Goal: Task Accomplishment & Management: Manage account settings

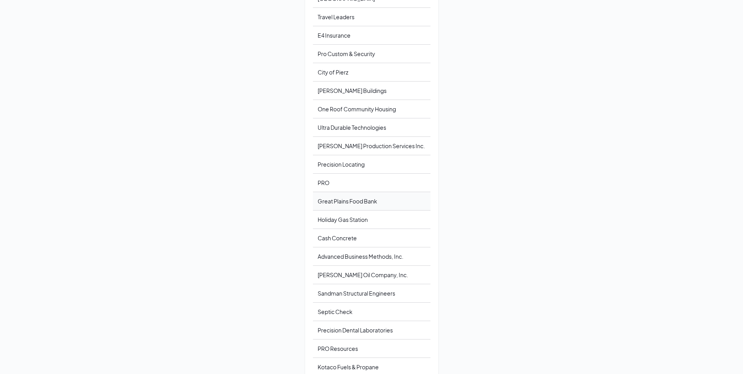
click at [339, 204] on div "Great Plains Food Bank" at bounding box center [372, 201] width 118 height 18
click at [331, 208] on div "Great Plains Food Bank" at bounding box center [372, 201] width 118 height 18
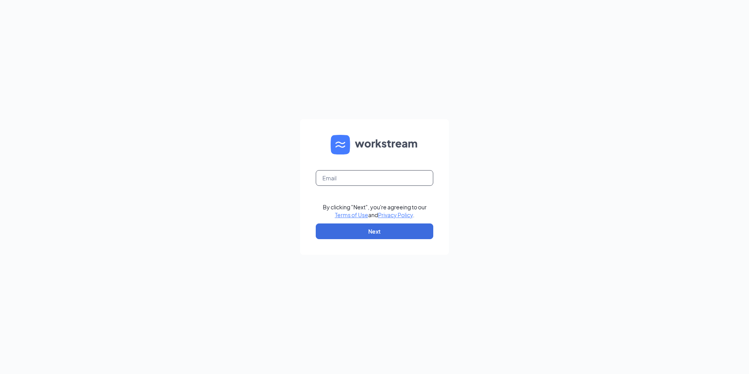
click at [335, 178] on input "text" at bounding box center [375, 178] width 118 height 16
type input "mklein@proresourceshr.com"
click at [359, 225] on button "Next" at bounding box center [375, 231] width 118 height 16
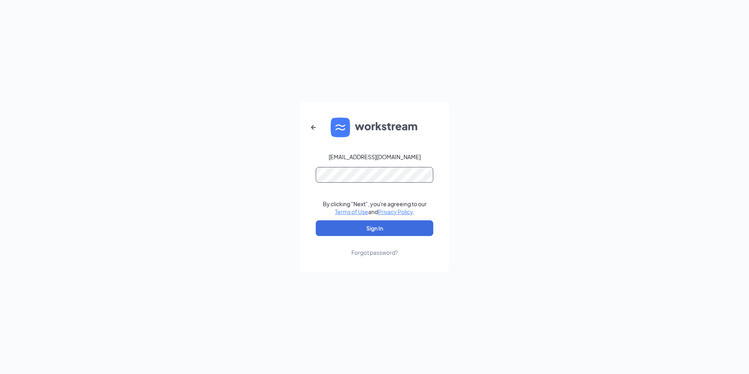
click at [316, 220] on button "Sign In" at bounding box center [375, 228] width 118 height 16
click at [374, 230] on button "Sign In" at bounding box center [375, 228] width 118 height 16
click at [385, 226] on button "Sign In" at bounding box center [375, 228] width 118 height 16
click at [304, 174] on form "mklein@proresourceshr.com Credential mismatches. By clicking "Next", you're agr…" at bounding box center [374, 187] width 149 height 170
click at [316, 220] on button "Sign In" at bounding box center [375, 228] width 118 height 16
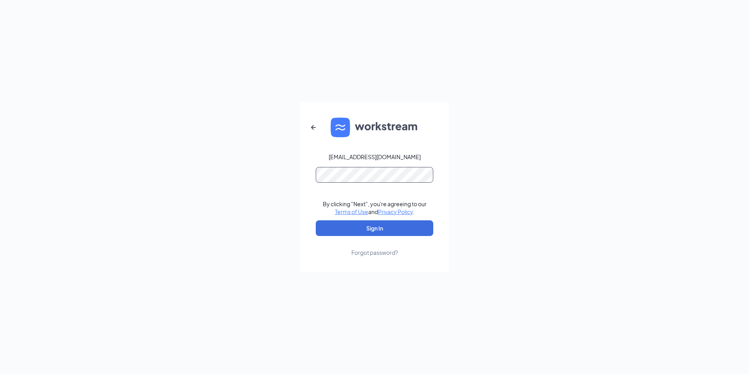
click at [316, 220] on button "Sign In" at bounding box center [375, 228] width 118 height 16
click at [312, 179] on form "mklein@proresourceshr.com Credential mismatches. By clicking "Next", you're agr…" at bounding box center [374, 187] width 149 height 170
click at [316, 220] on button "Sign In" at bounding box center [375, 228] width 118 height 16
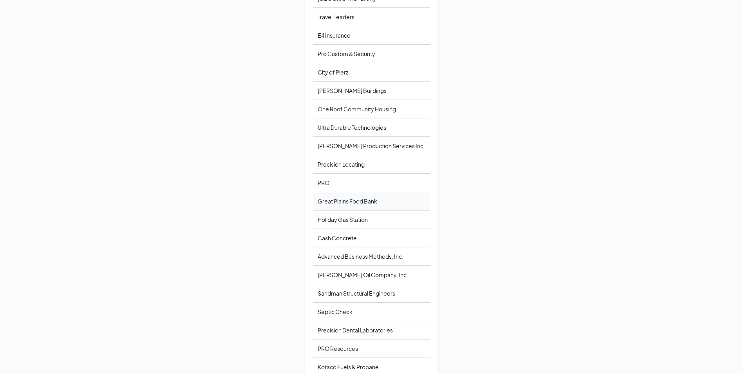
click at [334, 204] on div "Great Plains Food Bank" at bounding box center [372, 201] width 118 height 18
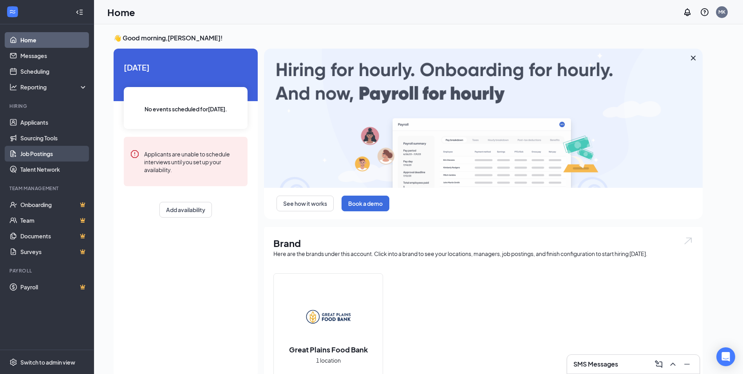
click at [23, 151] on link "Job Postings" at bounding box center [53, 154] width 67 height 16
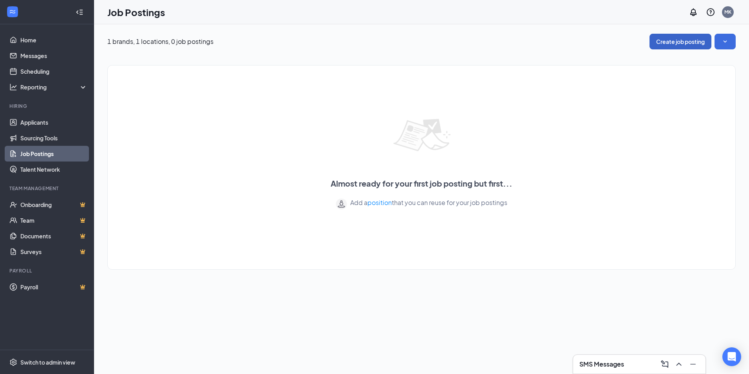
click at [672, 46] on button "Create job posting" at bounding box center [680, 42] width 62 height 16
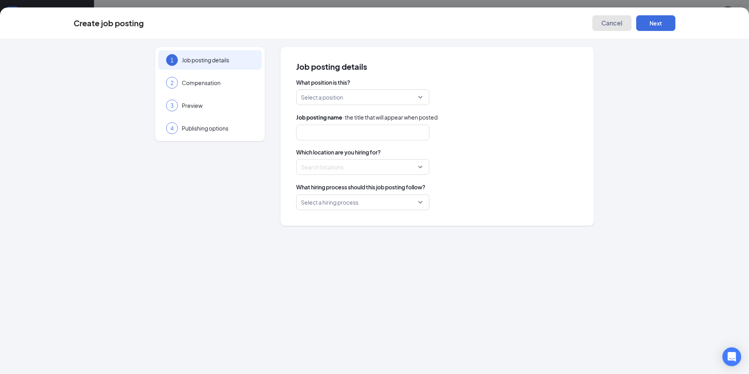
drag, startPoint x: 621, startPoint y: 25, endPoint x: 615, endPoint y: 52, distance: 28.0
click at [621, 26] on span "Cancel" at bounding box center [611, 23] width 21 height 8
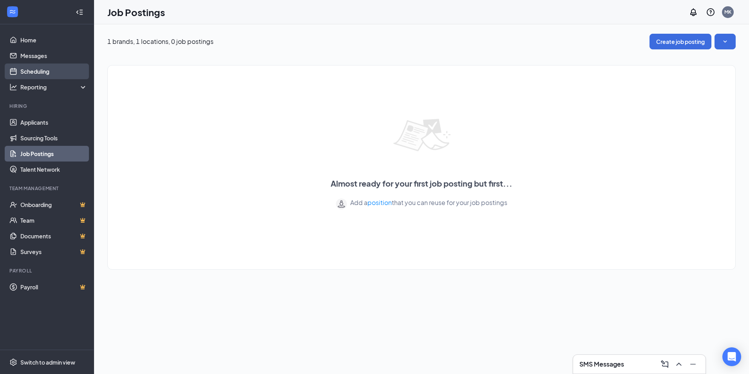
click at [38, 66] on link "Scheduling" at bounding box center [53, 71] width 67 height 16
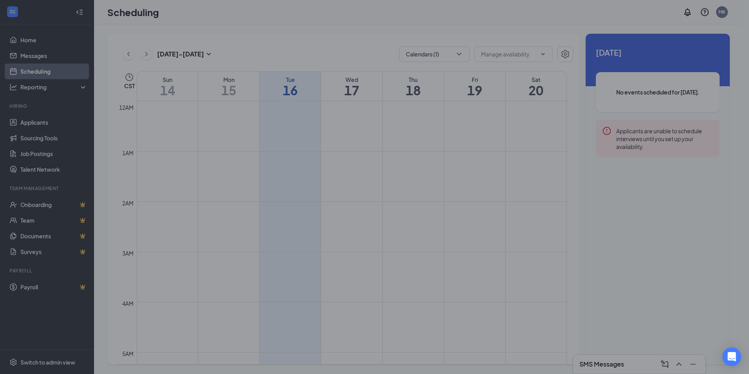
scroll to position [385, 0]
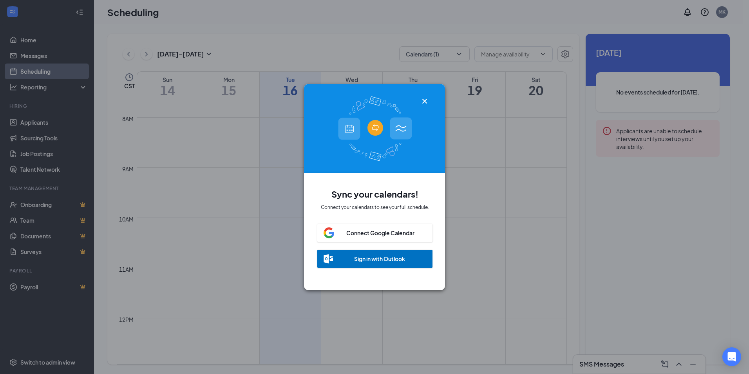
click at [37, 126] on div "Sync your calendars! Connect your calendars to see your full schedule. Connect …" at bounding box center [374, 187] width 749 height 374
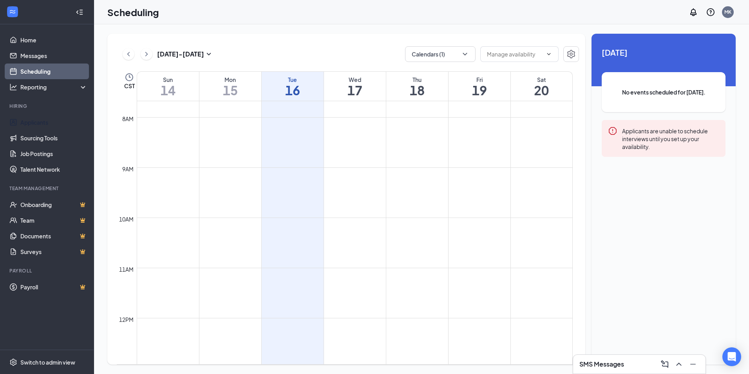
click at [37, 126] on link "Applicants" at bounding box center [53, 122] width 67 height 16
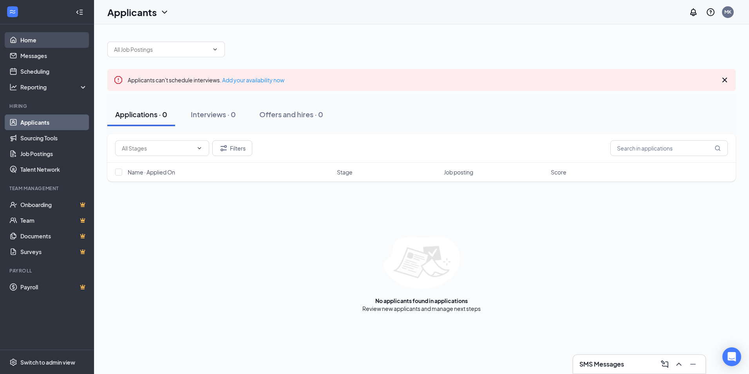
click at [40, 40] on link "Home" at bounding box center [53, 40] width 67 height 16
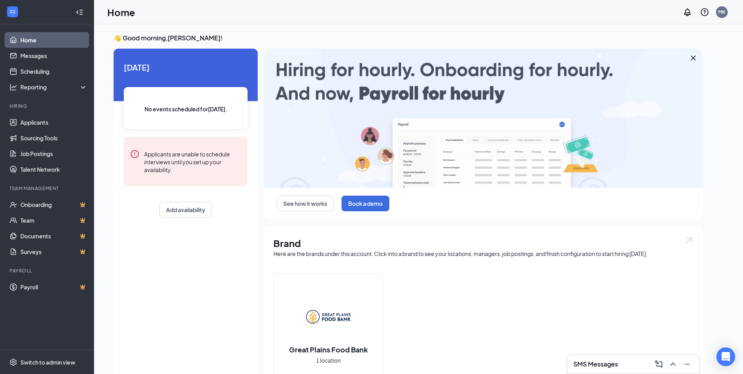
click at [696, 58] on icon "Cross" at bounding box center [693, 57] width 9 height 9
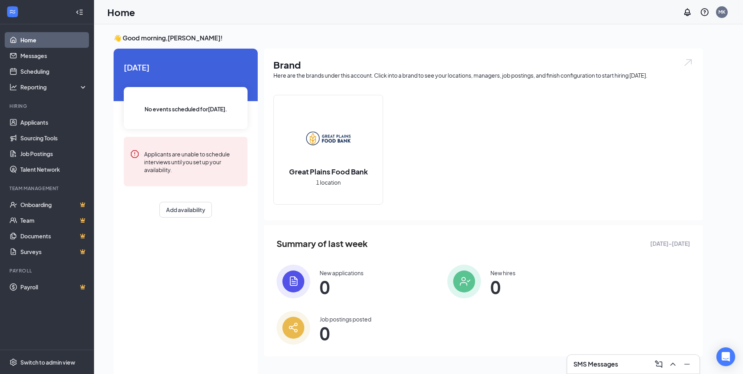
click at [354, 195] on div "Great Plains Food Bank 1 location" at bounding box center [328, 149] width 109 height 109
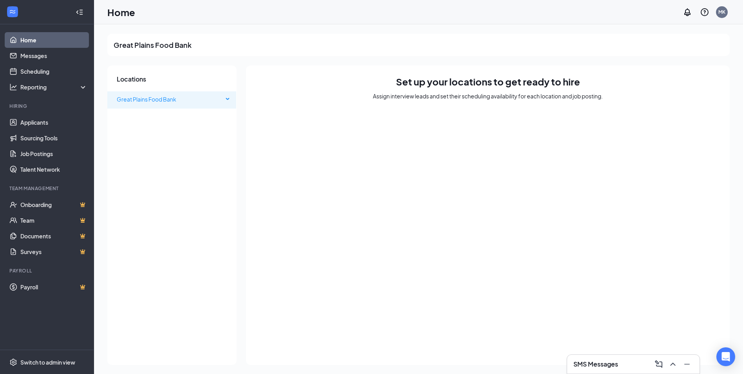
click at [227, 98] on div "Great Plains Food Bank" at bounding box center [171, 99] width 129 height 16
click at [27, 117] on link "Applicants" at bounding box center [53, 122] width 67 height 16
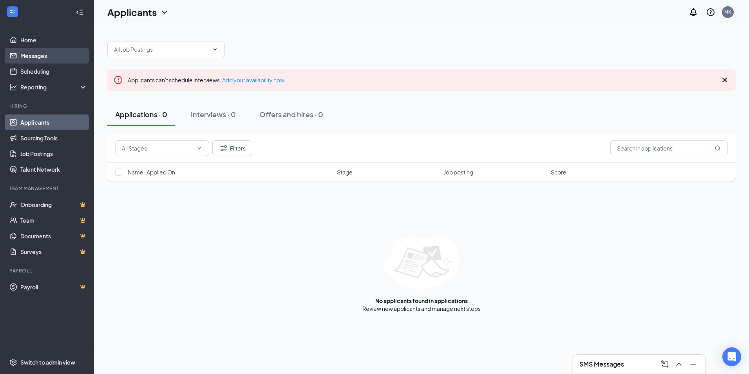
click at [44, 59] on link "Messages" at bounding box center [53, 56] width 67 height 16
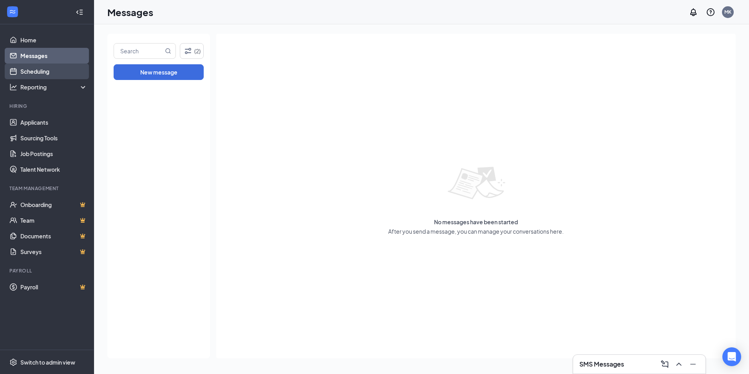
click at [40, 65] on link "Scheduling" at bounding box center [53, 71] width 67 height 16
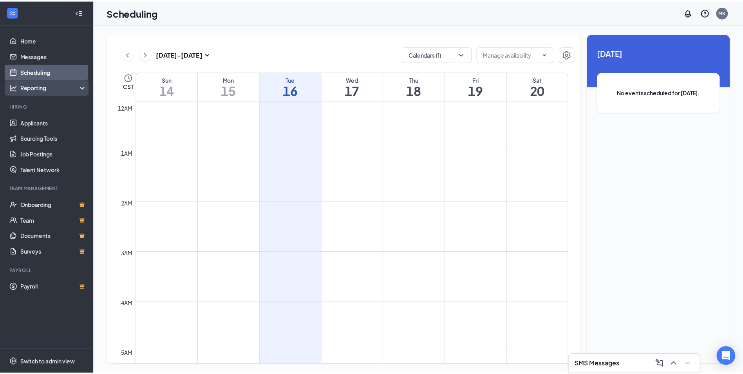
scroll to position [385, 0]
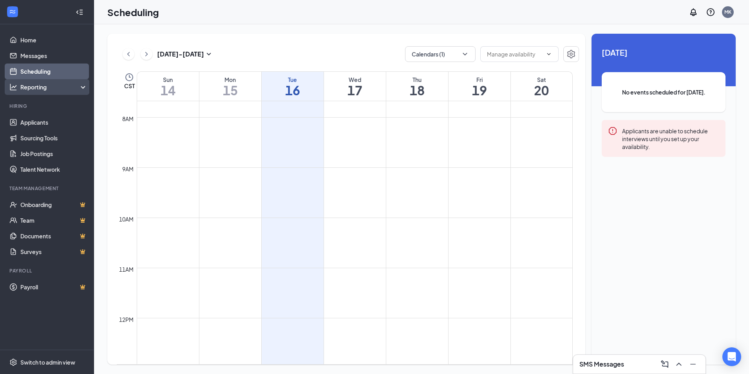
click at [42, 85] on div "Reporting" at bounding box center [53, 87] width 67 height 8
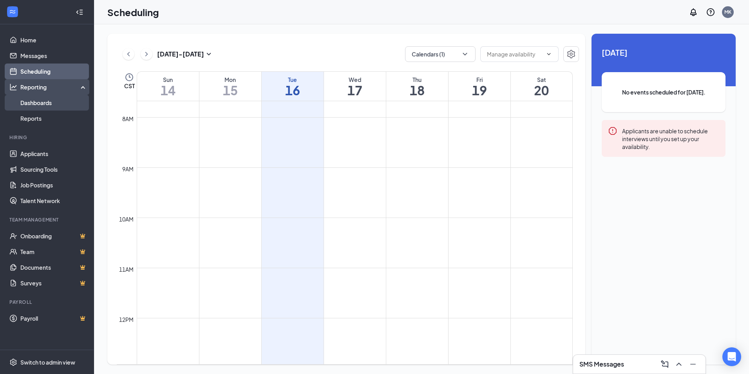
click at [44, 104] on link "Dashboards" at bounding box center [53, 103] width 67 height 16
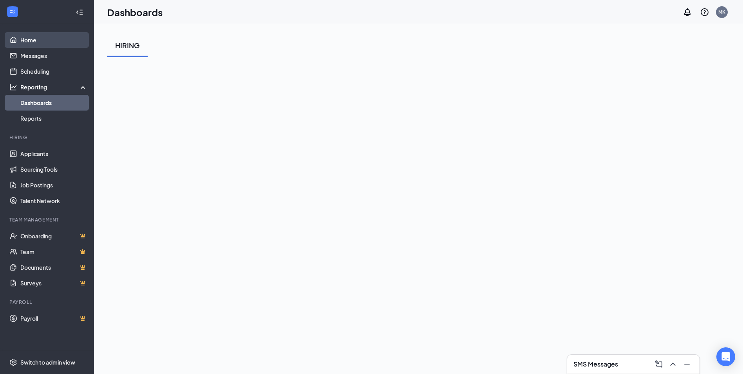
click at [41, 40] on link "Home" at bounding box center [53, 40] width 67 height 16
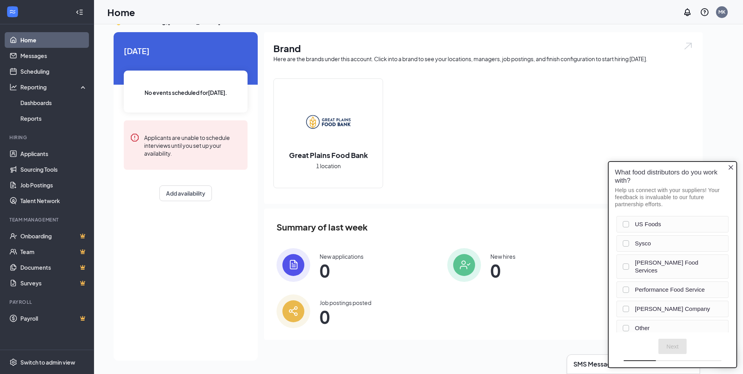
drag, startPoint x: 731, startPoint y: 169, endPoint x: 622, endPoint y: 209, distance: 115.6
click at [731, 169] on icon "Close button" at bounding box center [731, 167] width 6 height 6
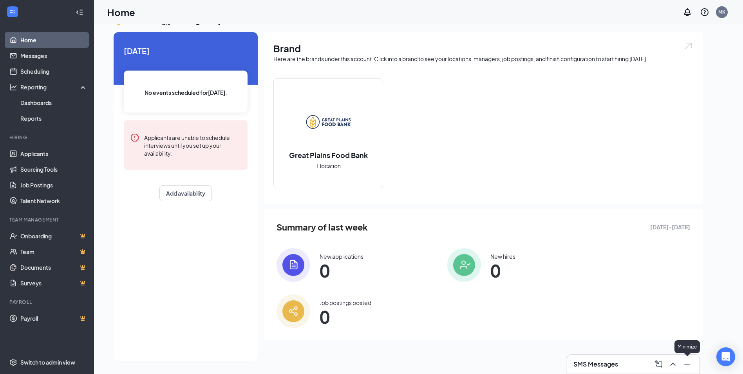
click at [693, 365] on button at bounding box center [687, 364] width 13 height 13
click at [22, 360] on div "Switch to admin view" at bounding box center [47, 362] width 55 height 8
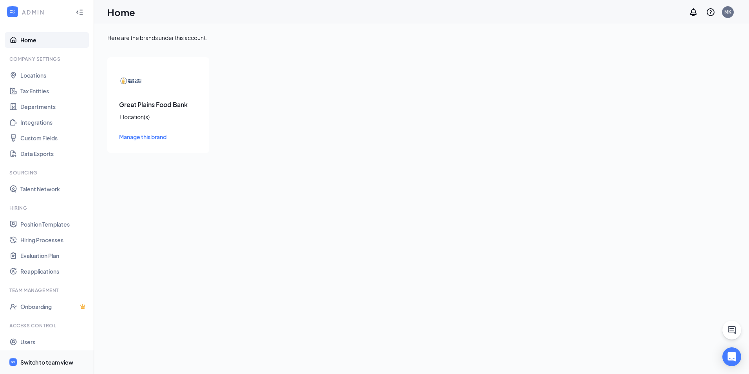
drag, startPoint x: 57, startPoint y: 359, endPoint x: 64, endPoint y: 359, distance: 7.5
click at [57, 359] on div "Switch to team view" at bounding box center [46, 362] width 53 height 8
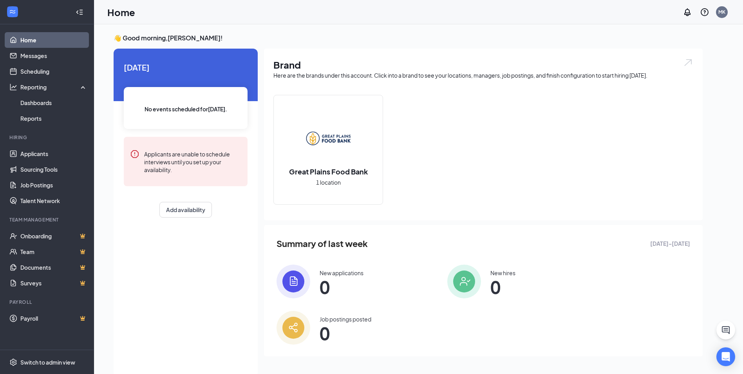
click at [16, 11] on icon "WorkstreamLogo" at bounding box center [13, 12] width 8 height 8
click at [10, 14] on icon "WorkstreamLogo" at bounding box center [13, 12] width 8 height 8
click at [80, 14] on icon "Collapse" at bounding box center [80, 12] width 8 height 8
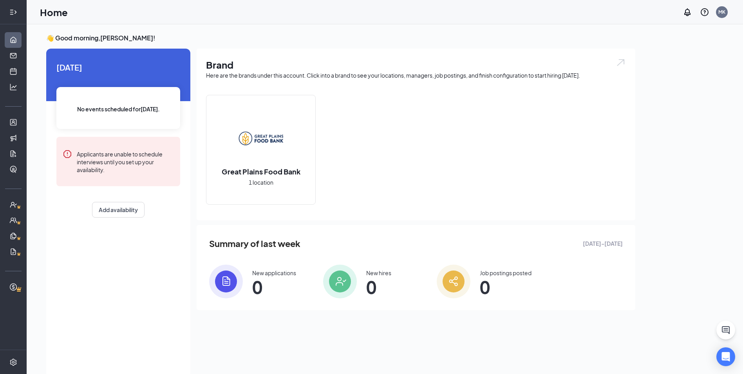
click at [16, 13] on icon "Expand" at bounding box center [15, 12] width 2 height 4
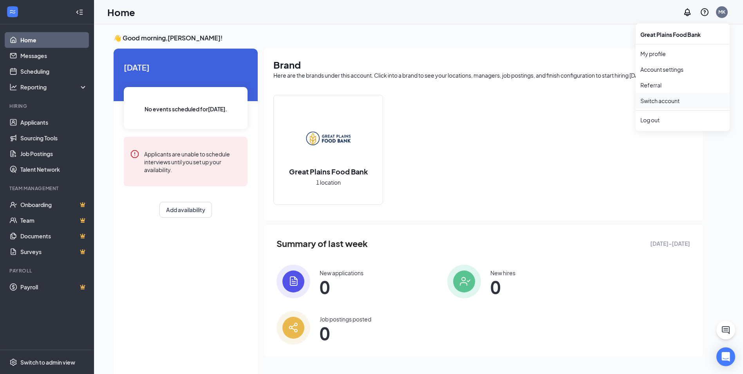
click at [674, 100] on link "Switch account" at bounding box center [659, 100] width 39 height 7
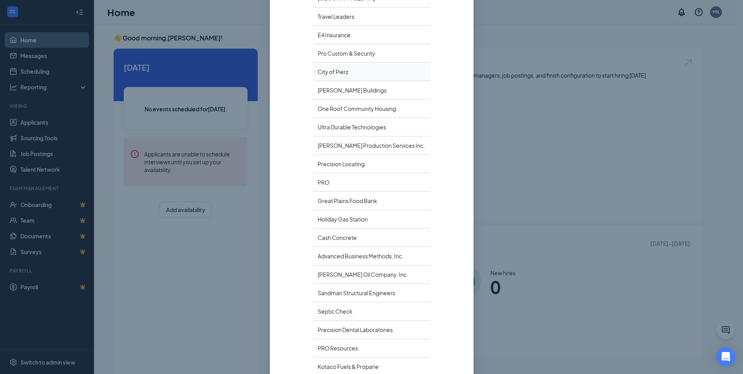
scroll to position [235, 0]
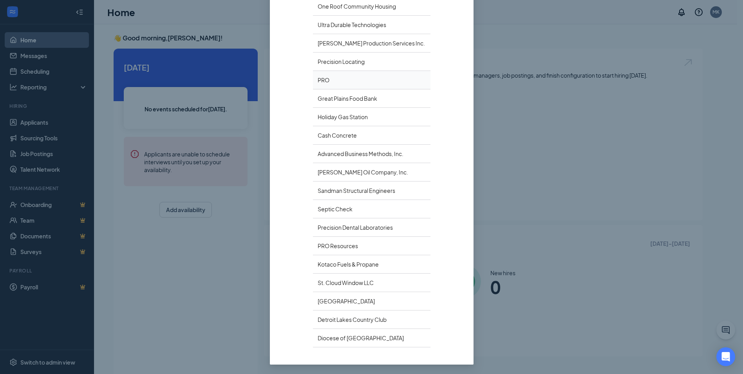
click at [327, 89] on div "PRO" at bounding box center [372, 80] width 118 height 18
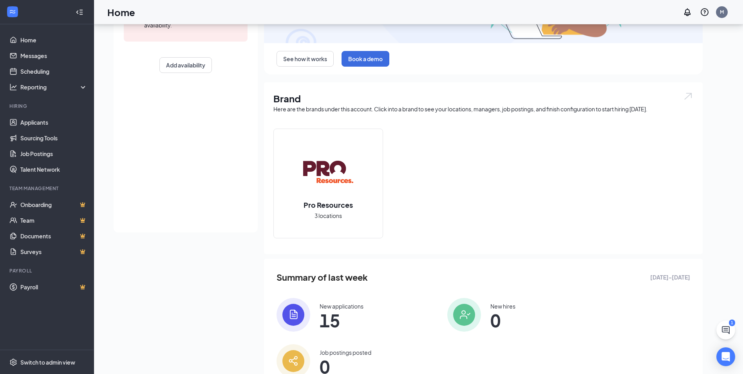
scroll to position [179, 0]
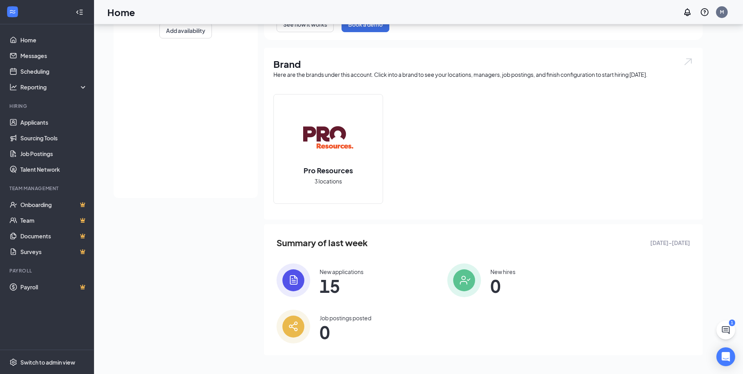
click at [334, 144] on img at bounding box center [328, 137] width 50 height 50
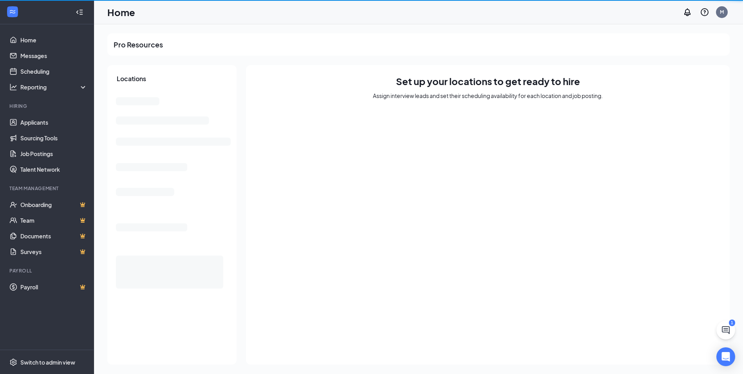
scroll to position [0, 0]
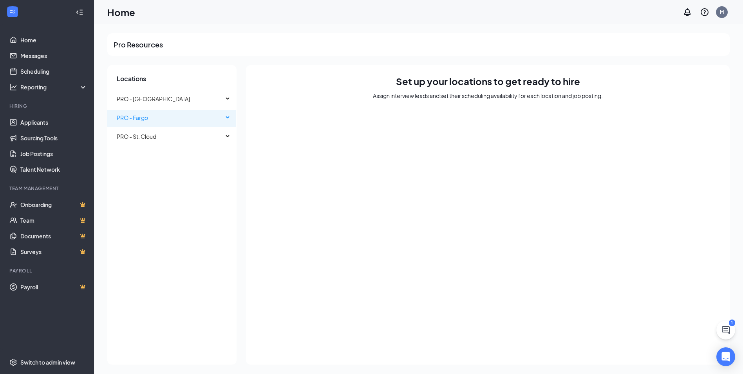
click at [230, 117] on div "PRO - Fargo" at bounding box center [171, 118] width 129 height 16
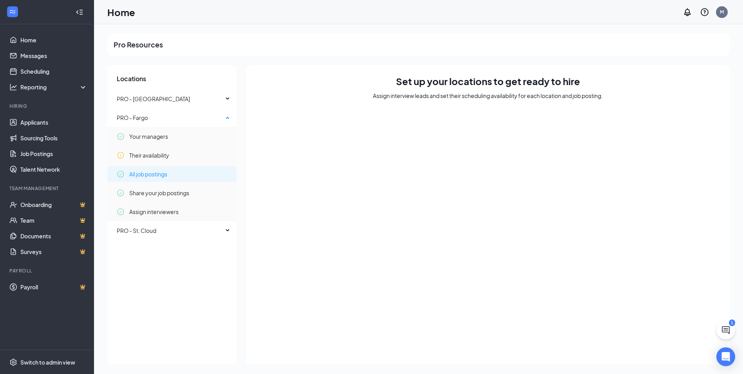
click at [147, 176] on span "All job postings" at bounding box center [148, 174] width 38 height 16
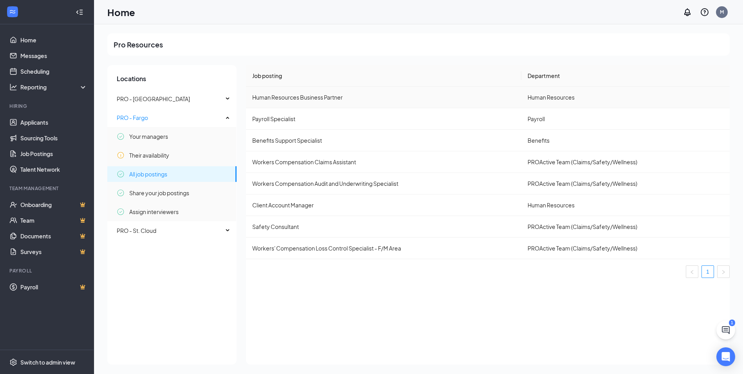
click at [405, 96] on td "Human Resources Business Partner" at bounding box center [383, 98] width 275 height 22
click at [298, 97] on td "Human Resources Business Partner" at bounding box center [383, 98] width 275 height 22
click at [30, 157] on link "Job Postings" at bounding box center [53, 154] width 67 height 16
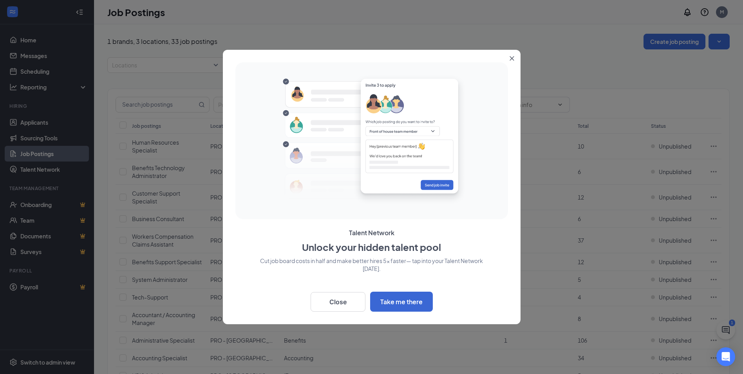
drag, startPoint x: 512, startPoint y: 57, endPoint x: 512, endPoint y: 66, distance: 8.7
click at [512, 58] on icon "Close" at bounding box center [512, 58] width 5 height 5
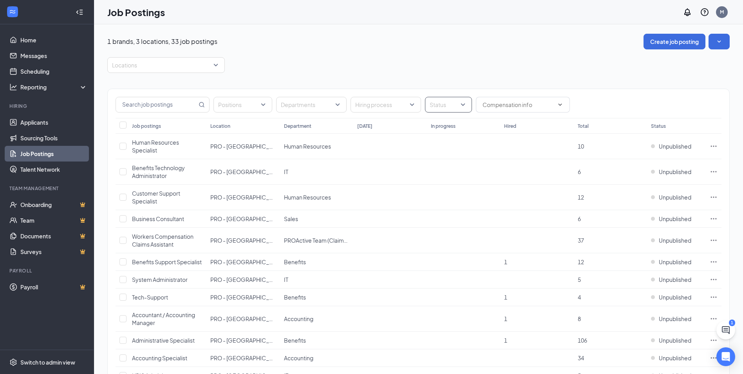
click at [455, 105] on div at bounding box center [444, 104] width 35 height 13
click at [436, 145] on div at bounding box center [434, 144] width 7 height 7
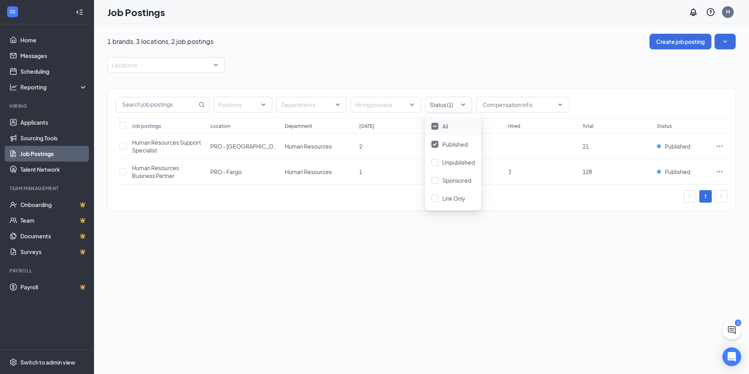
click at [542, 271] on div "1 brands, 3 locations, 2 job postings Create job posting Locations Positions De…" at bounding box center [421, 198] width 655 height 349
click at [412, 175] on td "1" at bounding box center [392, 171] width 74 height 25
click at [122, 174] on input "checkbox" at bounding box center [122, 171] width 7 height 7
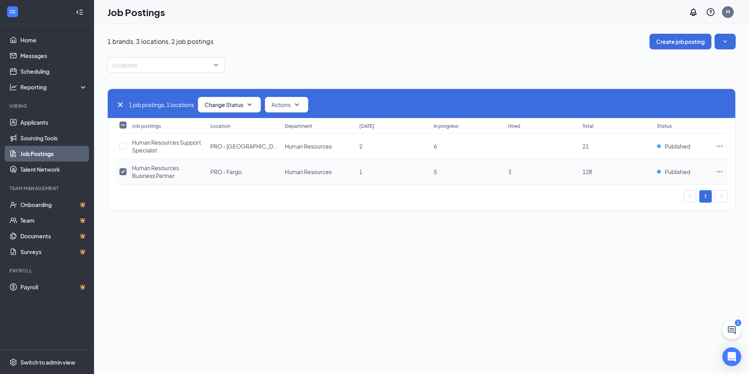
click at [123, 170] on input "checkbox" at bounding box center [122, 171] width 7 height 7
checkbox input "false"
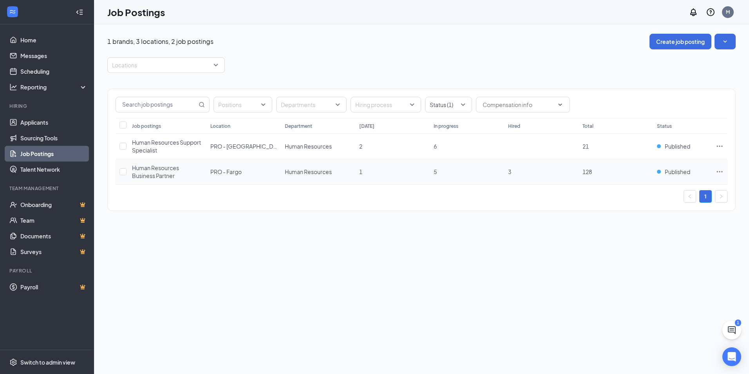
click at [716, 170] on icon "Ellipses" at bounding box center [720, 172] width 8 height 8
click at [645, 256] on span "View applicants" at bounding box center [632, 256] width 40 height 7
click at [725, 10] on div "M" at bounding box center [728, 12] width 12 height 12
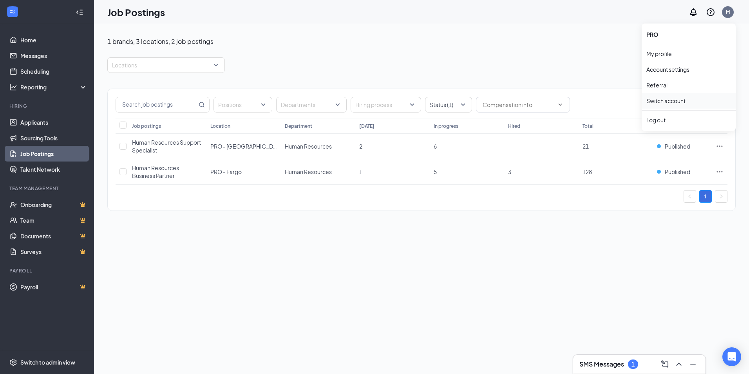
click at [680, 99] on link "Switch account" at bounding box center [665, 100] width 39 height 7
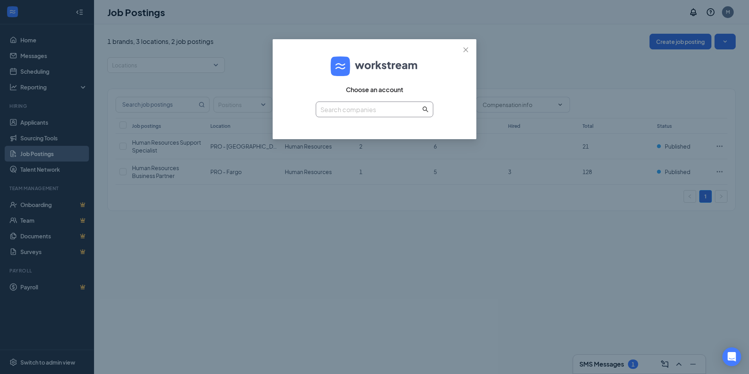
click at [385, 112] on input "text" at bounding box center [370, 110] width 100 height 10
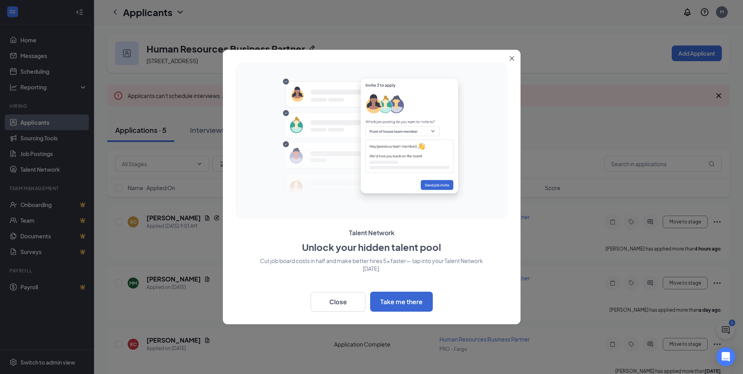
click at [510, 58] on icon "Close" at bounding box center [512, 58] width 5 height 5
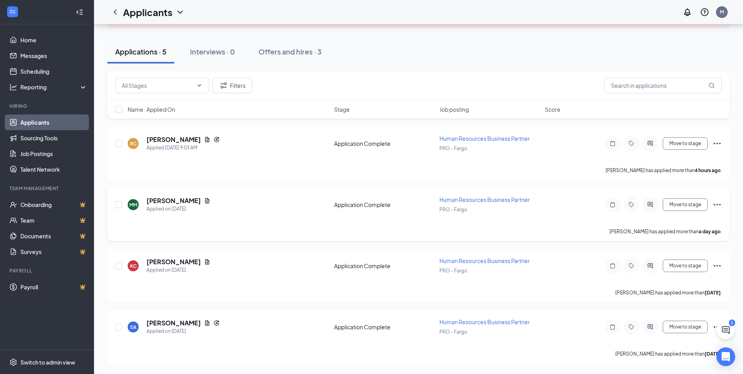
scroll to position [60, 0]
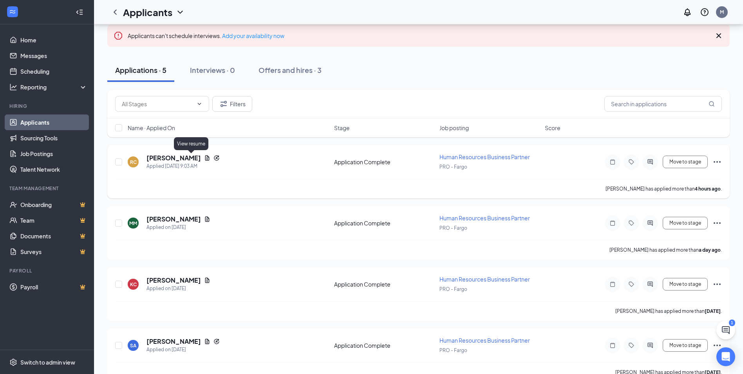
click at [205, 157] on icon "Document" at bounding box center [207, 157] width 4 height 5
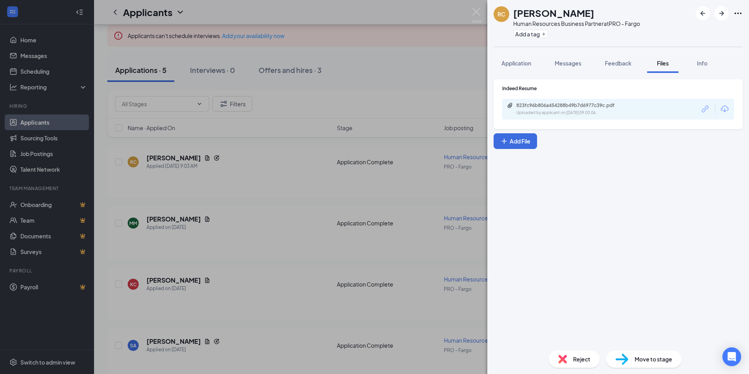
click at [431, 64] on div "RC Richard Cich Human Resources Business Partner at PRO - Fargo Add a tag Appli…" at bounding box center [374, 187] width 749 height 374
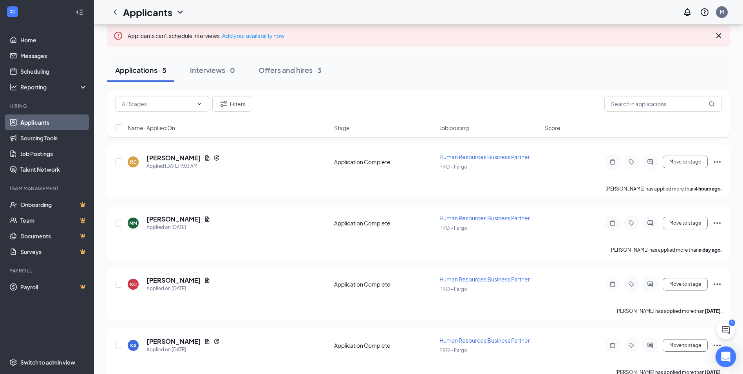
click at [724, 355] on icon "Open Intercom Messenger" at bounding box center [725, 356] width 9 height 10
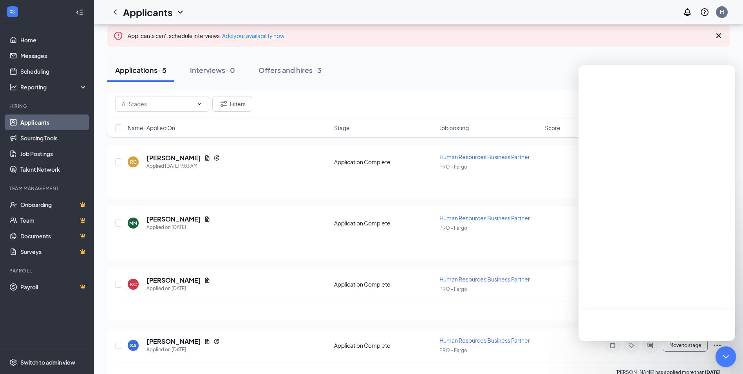
click at [724, 355] on icon "Open Intercom Messenger" at bounding box center [726, 356] width 10 height 10
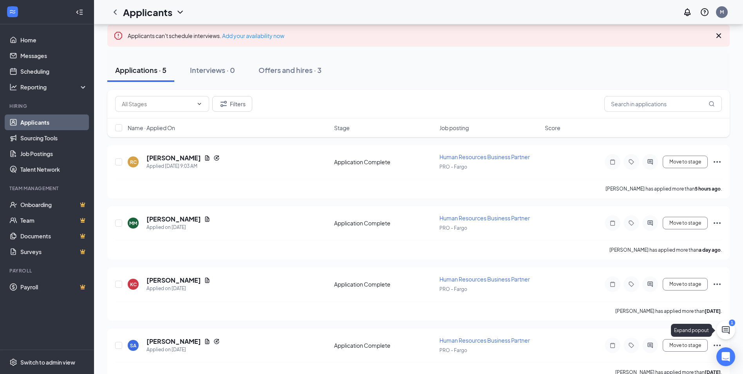
click at [726, 331] on icon "ChatActive" at bounding box center [725, 329] width 9 height 9
click at [728, 328] on icon "ChatActive" at bounding box center [725, 329] width 9 height 9
click at [730, 322] on div "1" at bounding box center [732, 322] width 6 height 7
click at [725, 325] on icon "ChatActive" at bounding box center [725, 329] width 9 height 9
click at [699, 330] on div "Expand popout" at bounding box center [691, 330] width 41 height 13
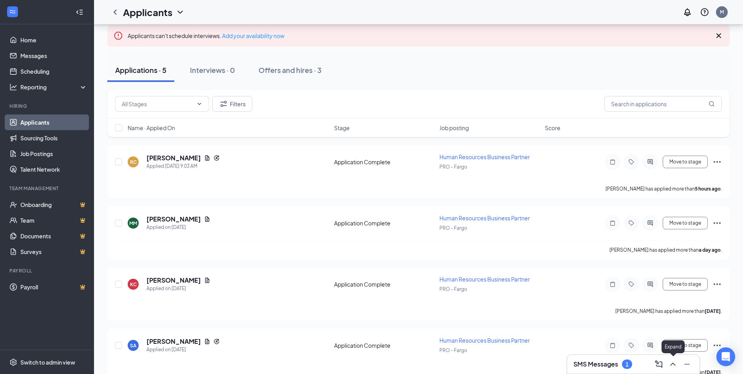
click at [673, 367] on icon "ChevronUp" at bounding box center [672, 363] width 9 height 9
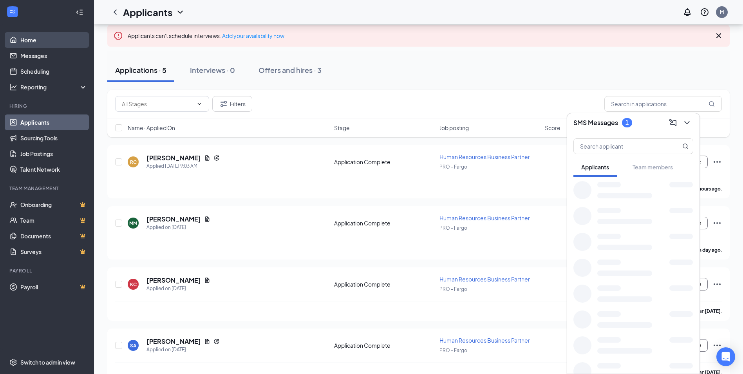
click at [38, 39] on link "Home" at bounding box center [53, 40] width 67 height 16
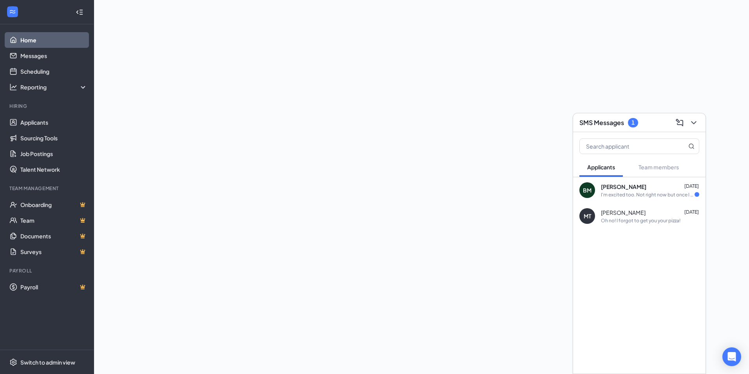
click at [634, 196] on div "I'm excited too. Not right now but once I am up there I will think on it!" at bounding box center [648, 194] width 94 height 7
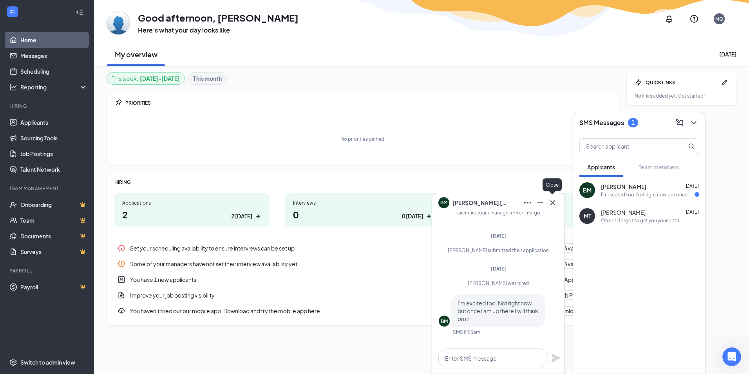
click at [552, 203] on icon "Cross" at bounding box center [552, 202] width 9 height 9
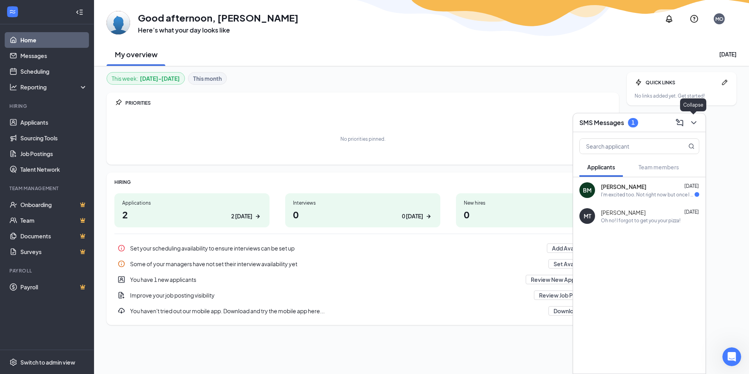
click at [696, 123] on icon "ChevronDown" at bounding box center [693, 122] width 9 height 9
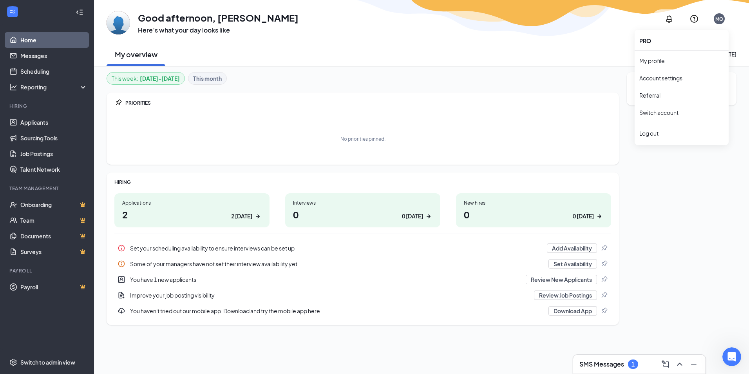
click at [717, 23] on div "MO" at bounding box center [719, 18] width 11 height 11
click at [669, 109] on link "Switch account" at bounding box center [658, 112] width 39 height 7
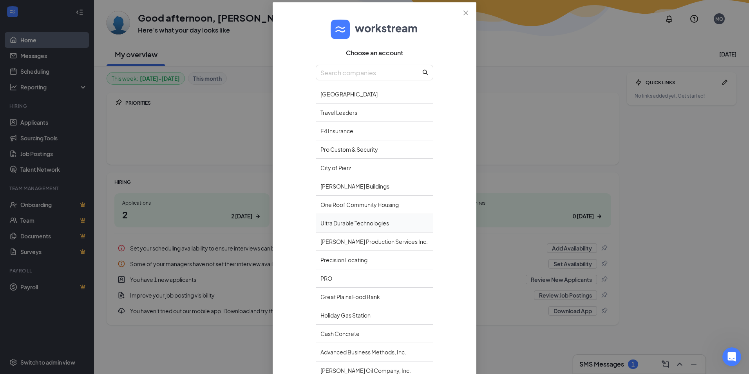
scroll to position [78, 0]
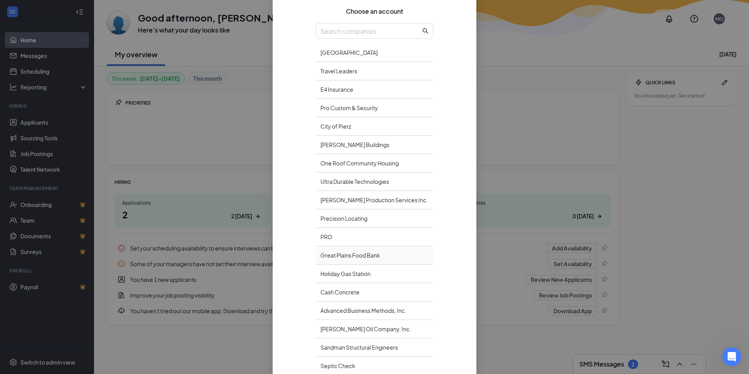
click at [341, 264] on div "Great Plains Food Bank" at bounding box center [375, 255] width 118 height 18
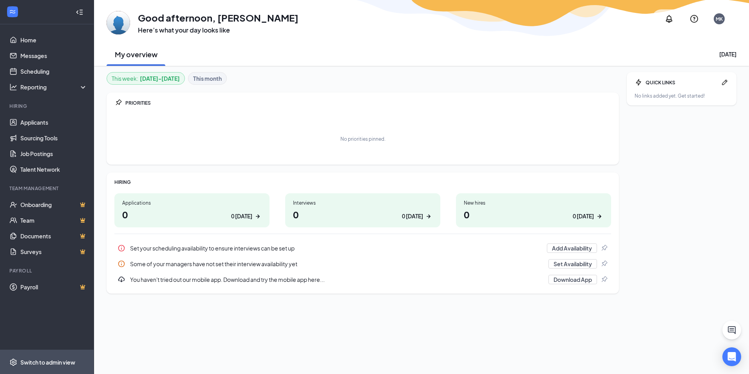
click at [34, 355] on span "Switch to admin view" at bounding box center [53, 362] width 67 height 24
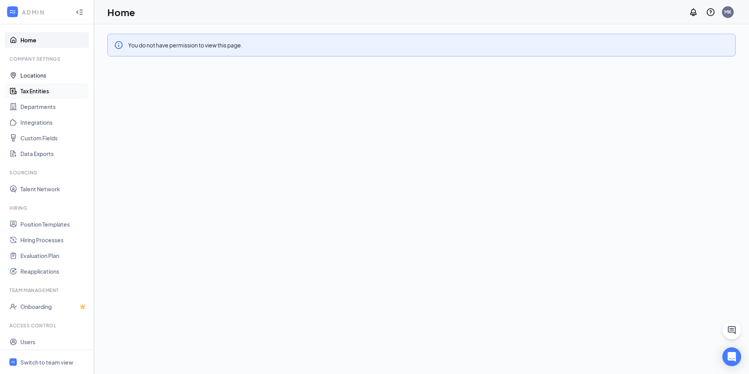
drag, startPoint x: 34, startPoint y: 78, endPoint x: 40, endPoint y: 91, distance: 14.6
click at [34, 78] on link "Locations" at bounding box center [53, 75] width 67 height 16
